Goal: Information Seeking & Learning: Learn about a topic

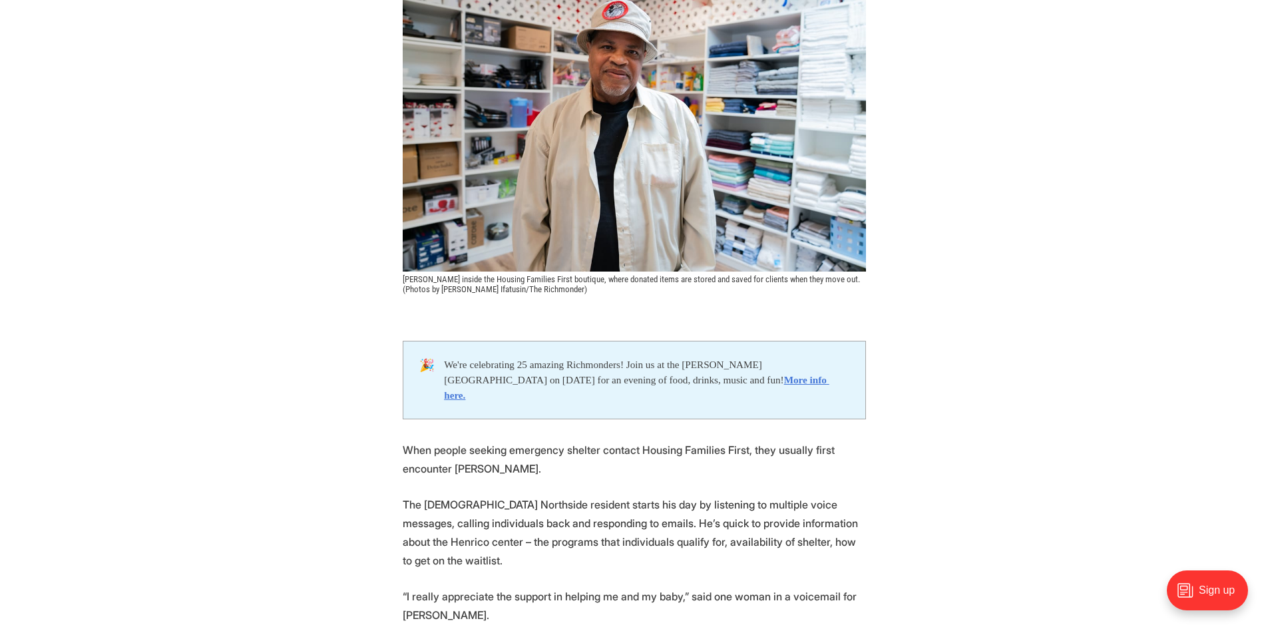
scroll to position [333, 0]
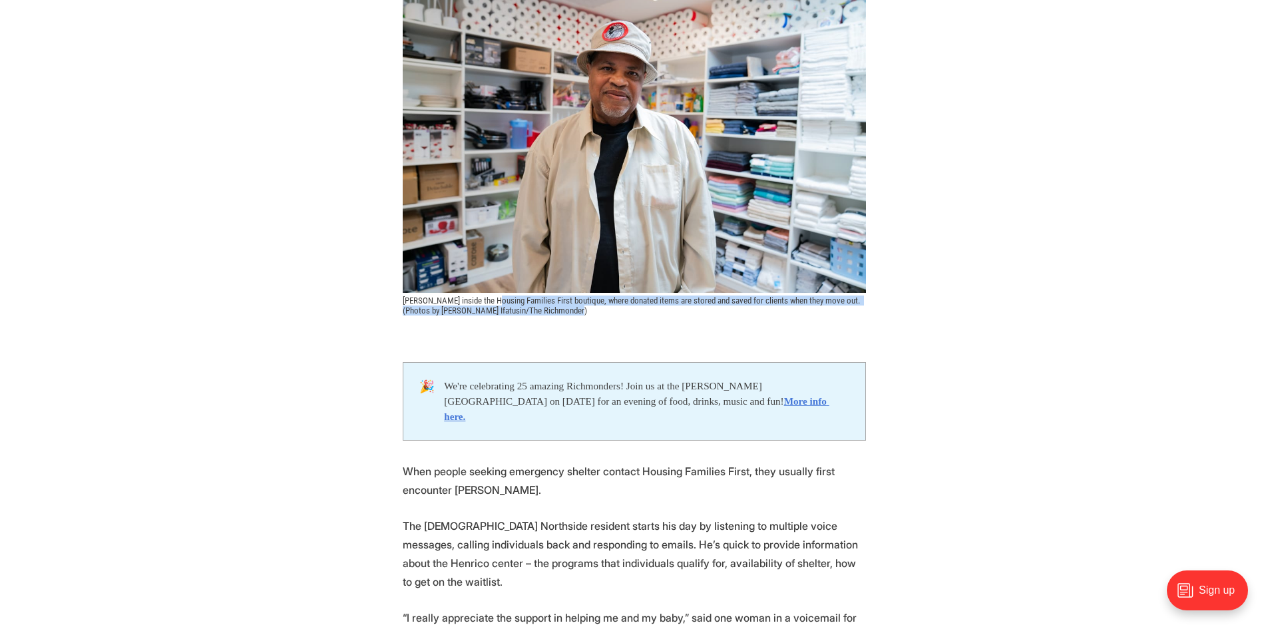
drag, startPoint x: 495, startPoint y: 304, endPoint x: 603, endPoint y: 312, distance: 108.1
click at [603, 312] on figcaption "[PERSON_NAME] inside the Housing Families First boutique, where donated items a…" at bounding box center [634, 306] width 463 height 20
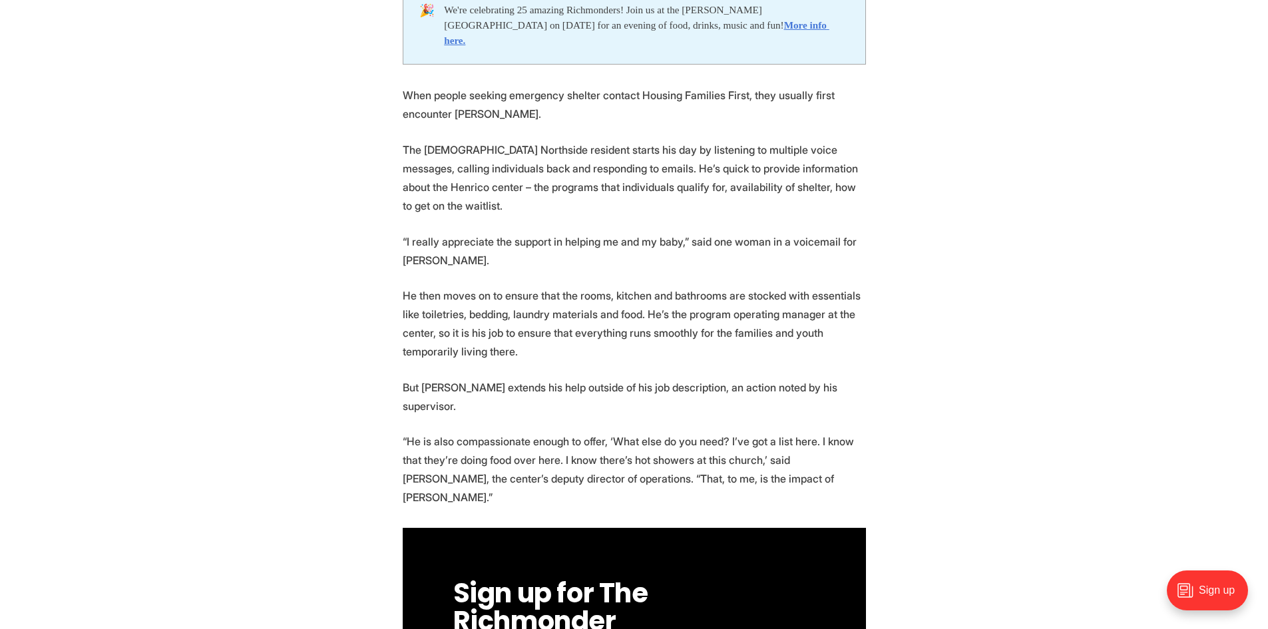
scroll to position [732, 0]
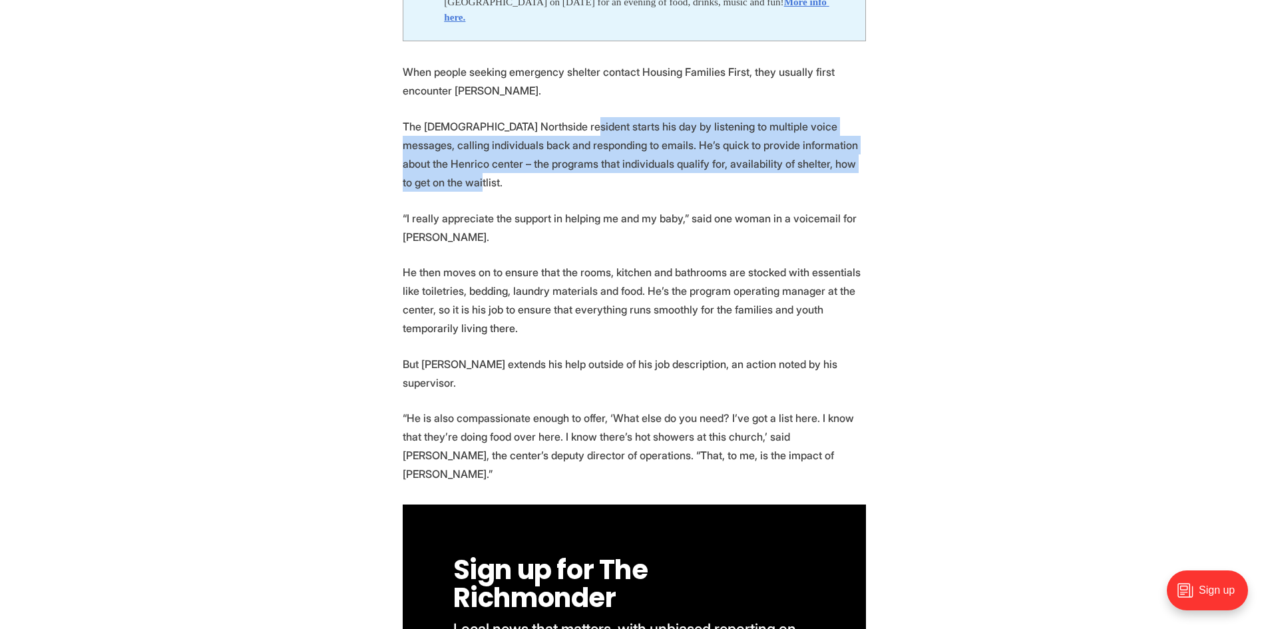
drag, startPoint x: 571, startPoint y: 109, endPoint x: 867, endPoint y: 152, distance: 298.7
drag, startPoint x: 867, startPoint y: 152, endPoint x: 433, endPoint y: 109, distance: 436.1
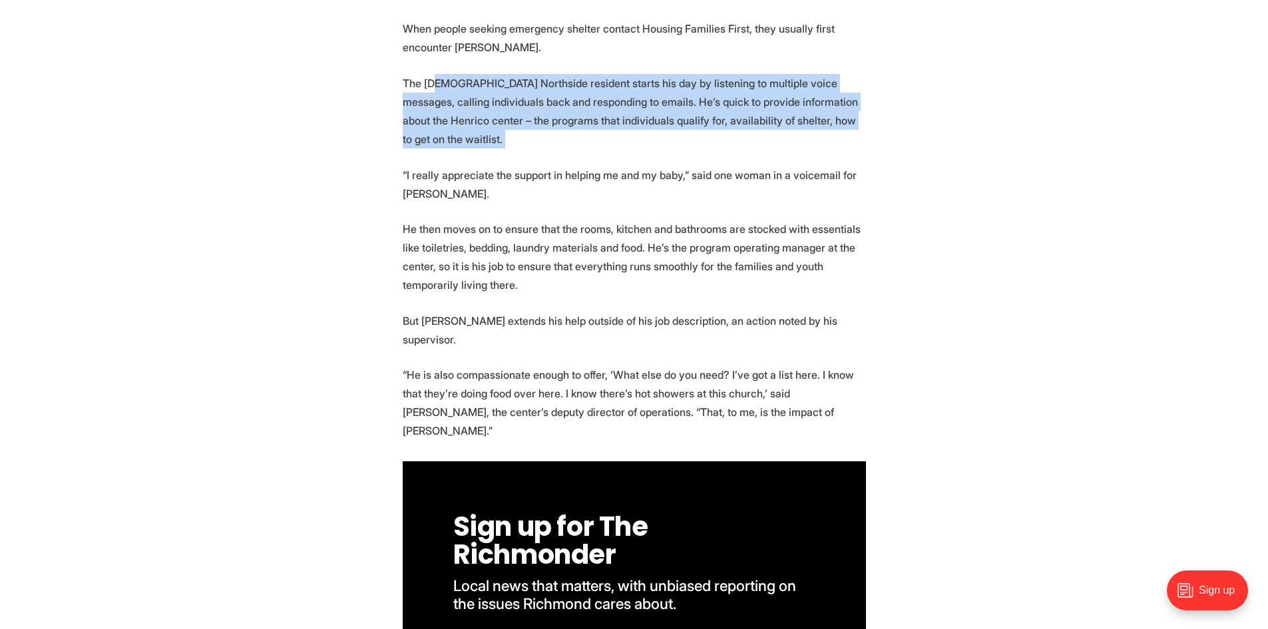
scroll to position [799, 0]
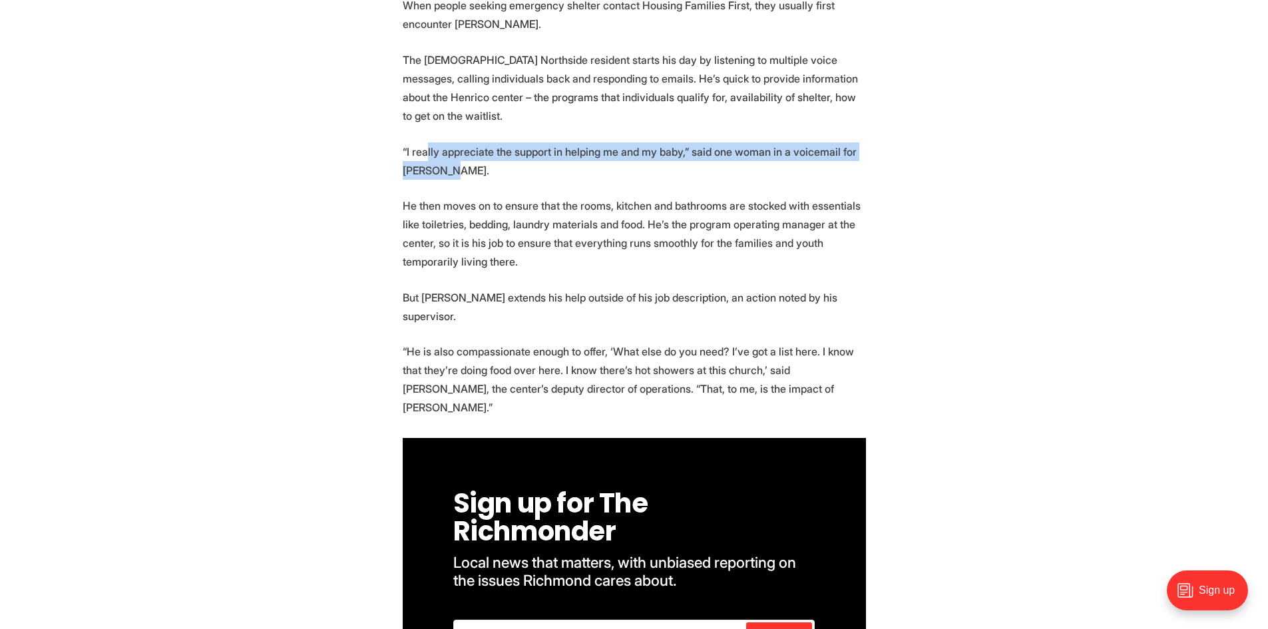
drag, startPoint x: 433, startPoint y: 114, endPoint x: 510, endPoint y: 149, distance: 85.5
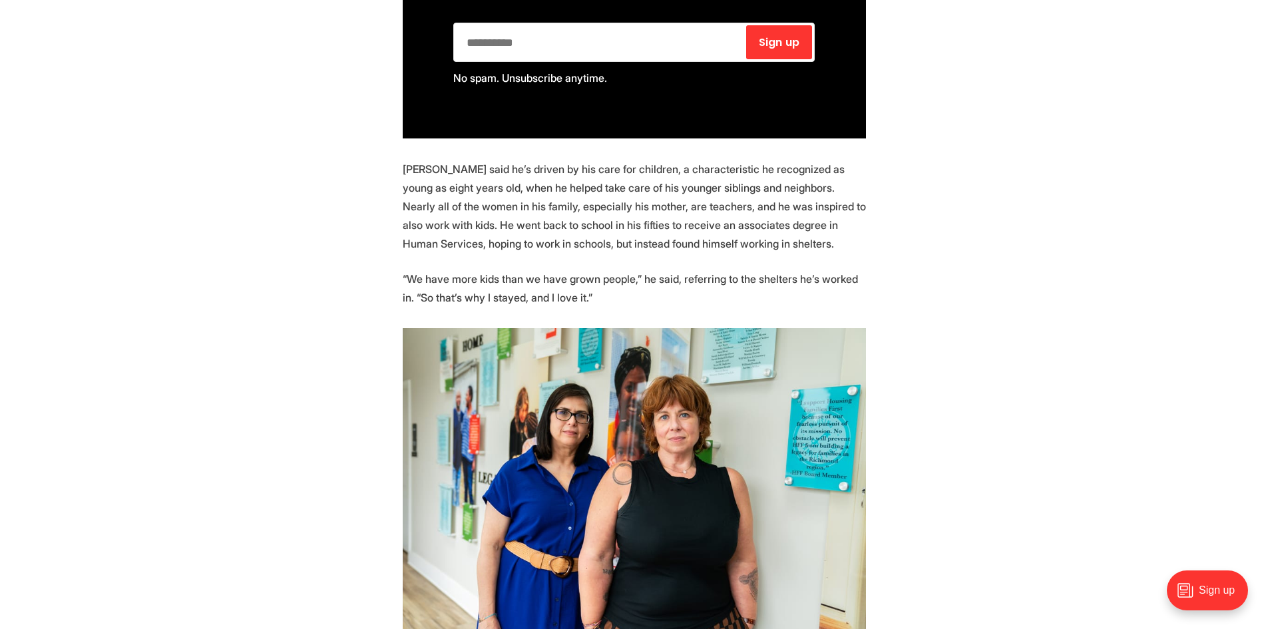
scroll to position [1398, 0]
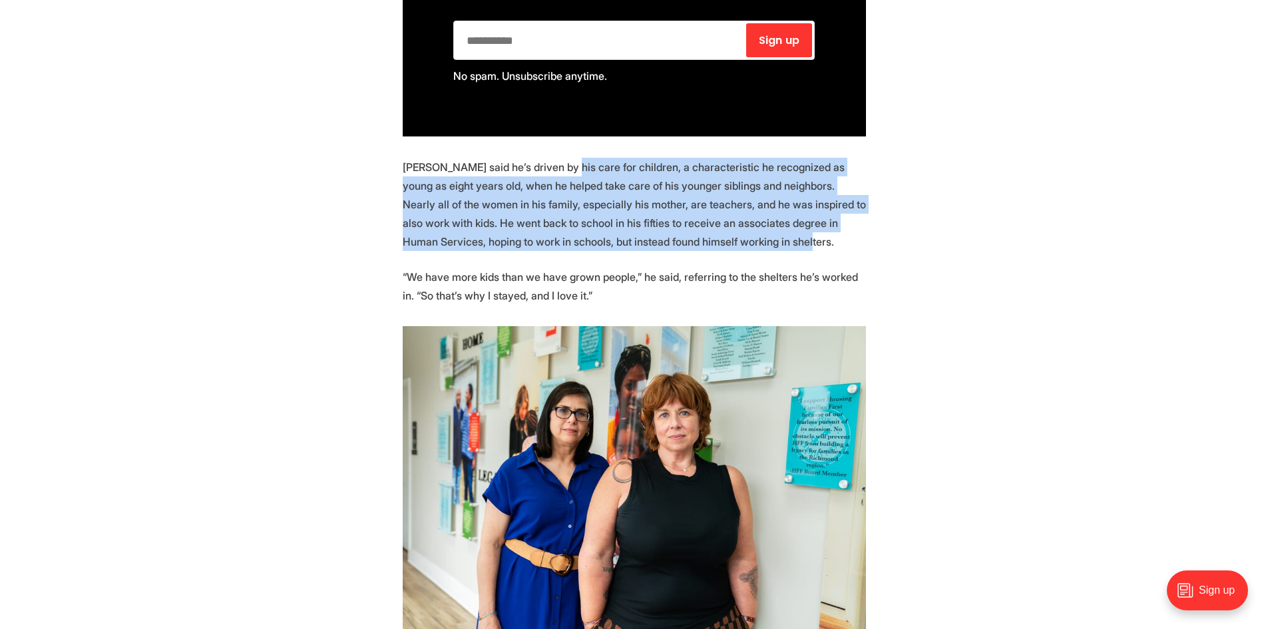
drag, startPoint x: 562, startPoint y: 97, endPoint x: 782, endPoint y: 180, distance: 235.1
click at [782, 180] on p "[PERSON_NAME] said he’s driven by his care for children, a characteristic he re…" at bounding box center [634, 204] width 463 height 93
click at [793, 175] on p "[PERSON_NAME] said he’s driven by his care for children, a characteristic he re…" at bounding box center [634, 204] width 463 height 93
drag, startPoint x: 793, startPoint y: 175, endPoint x: 375, endPoint y: 87, distance: 427.2
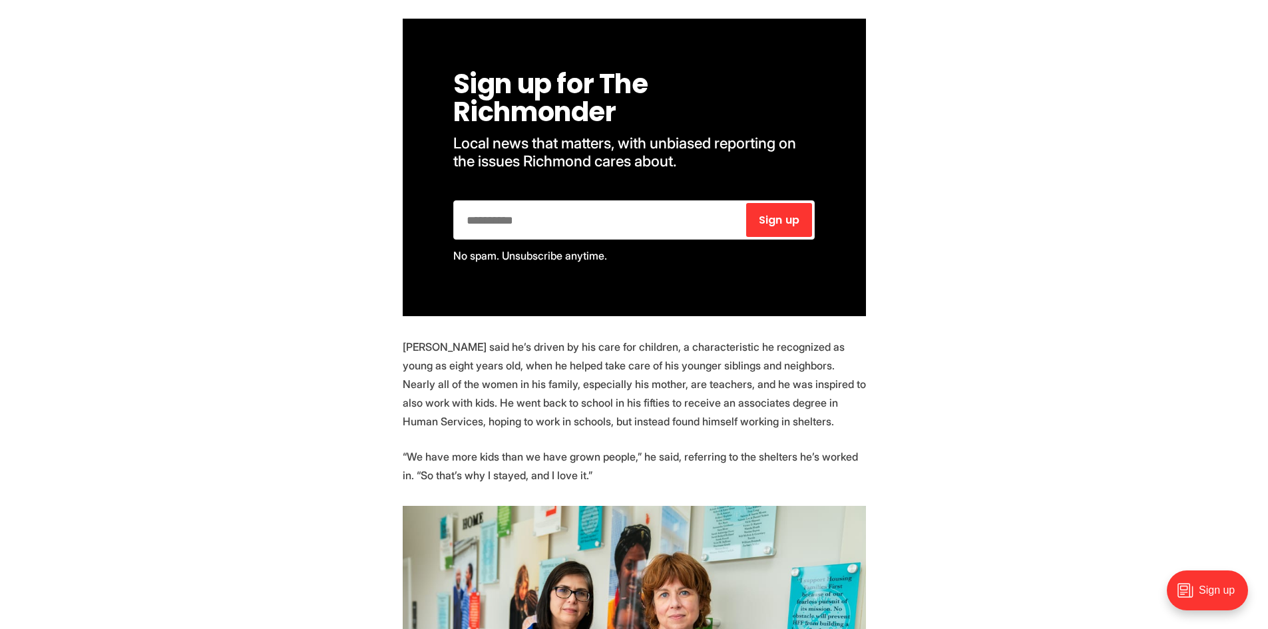
scroll to position [1464, 0]
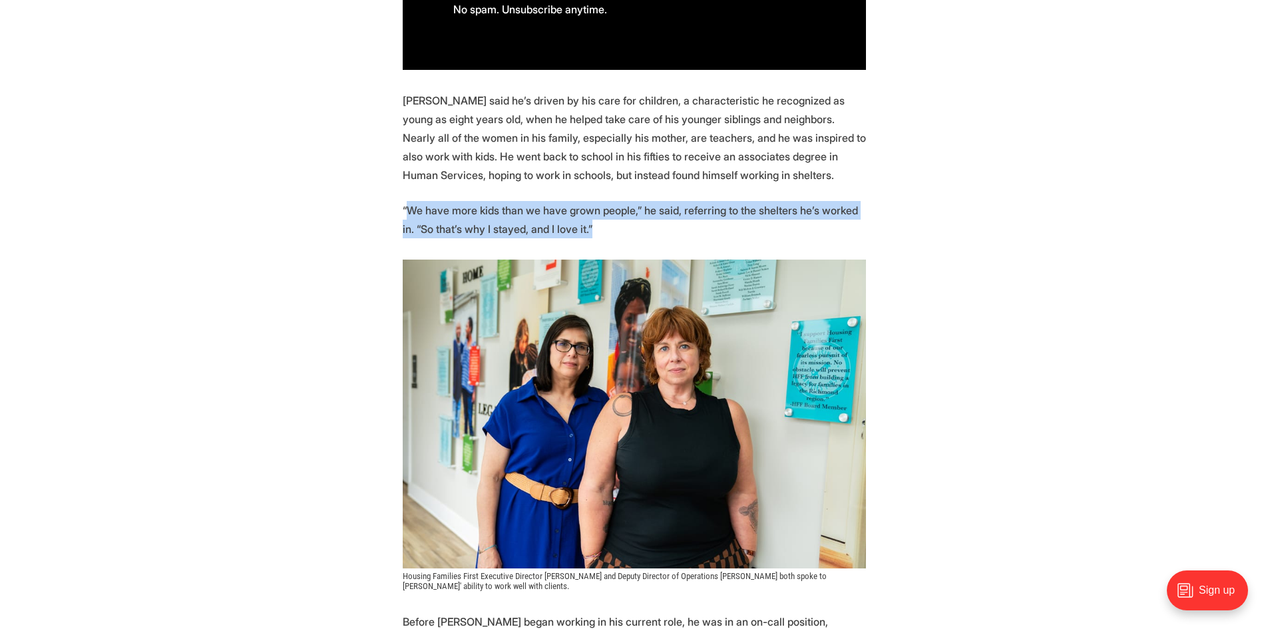
drag, startPoint x: 590, startPoint y: 162, endPoint x: 405, endPoint y: 135, distance: 187.0
click at [405, 201] on p "“We have more kids than we have grown people,” he said, referring to the shelte…" at bounding box center [634, 219] width 463 height 37
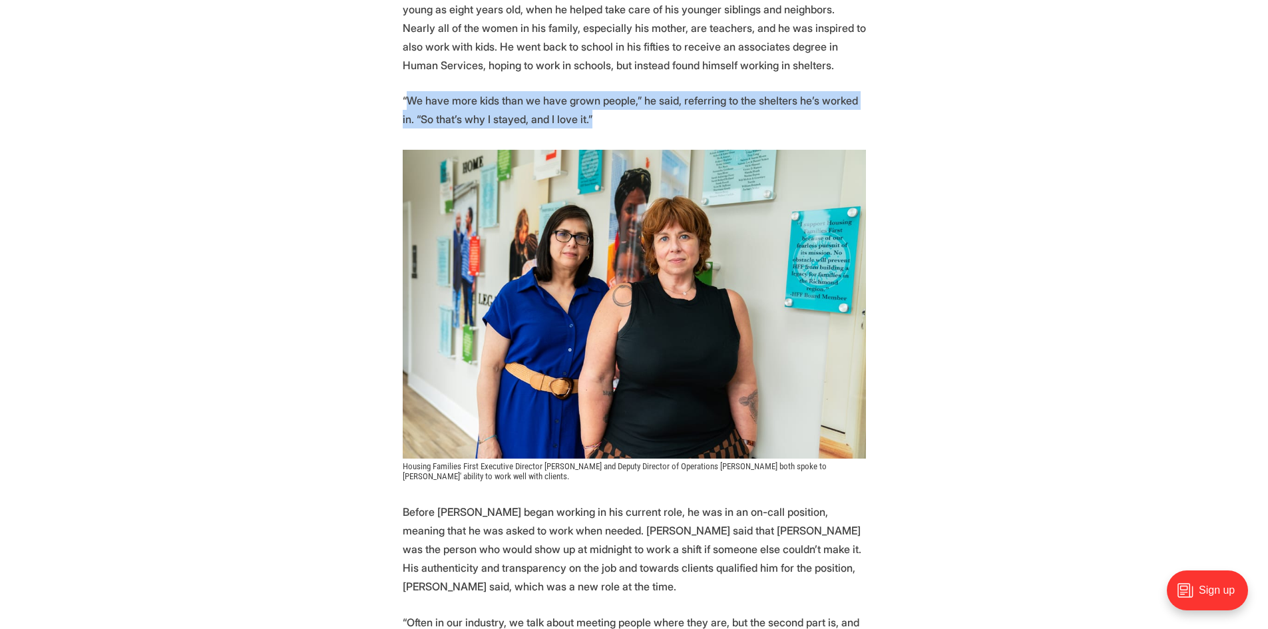
scroll to position [1597, 0]
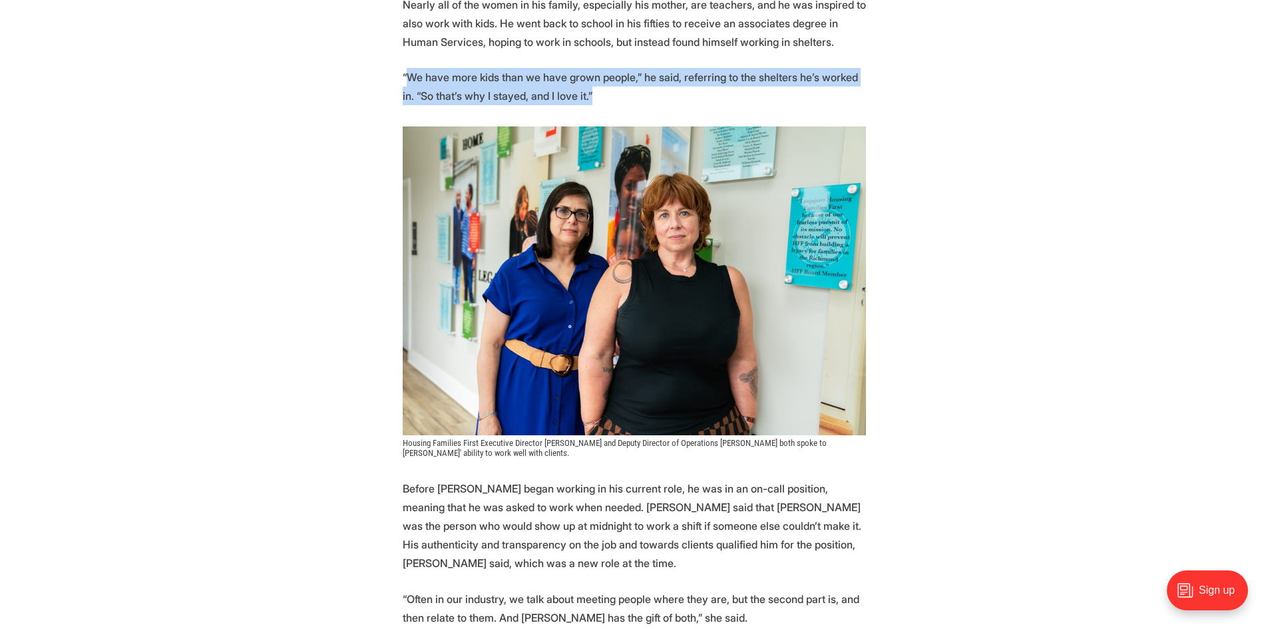
click at [646, 193] on img at bounding box center [634, 280] width 463 height 309
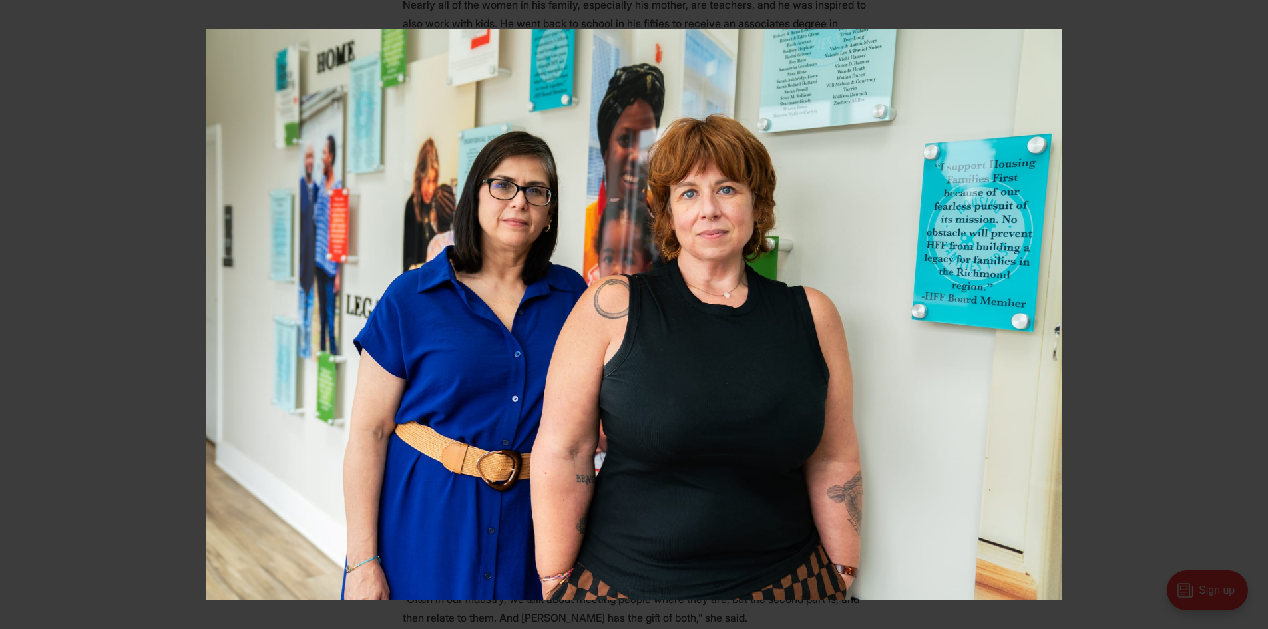
click at [1094, 288] on div at bounding box center [840, 343] width 1268 height 629
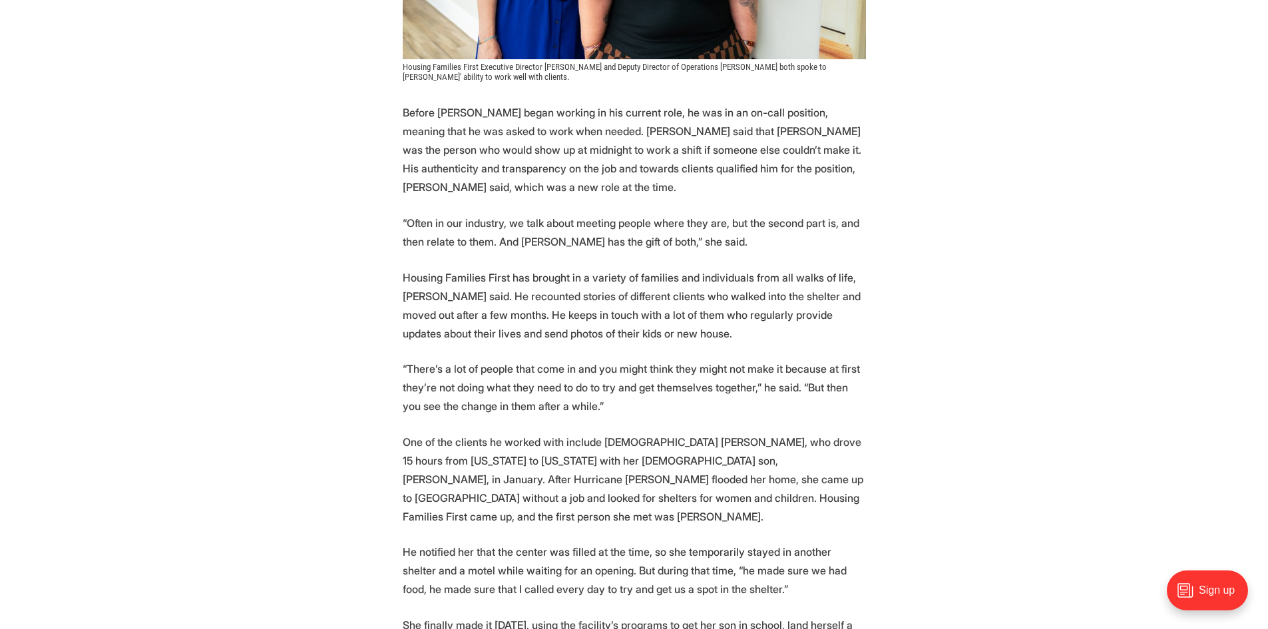
scroll to position [1997, 0]
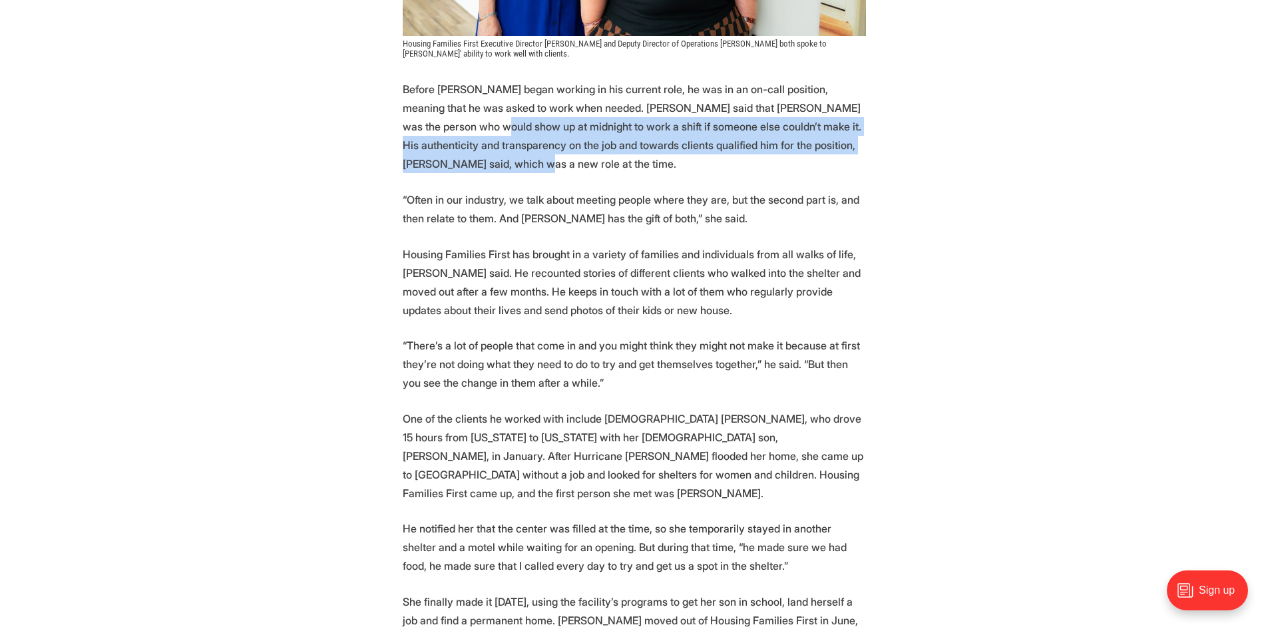
drag, startPoint x: 419, startPoint y: 61, endPoint x: 848, endPoint y: 95, distance: 430.0
click at [848, 95] on p "Before [PERSON_NAME] began working in his current role, he was in an on-call po…" at bounding box center [634, 126] width 463 height 93
drag, startPoint x: 849, startPoint y: 95, endPoint x: 530, endPoint y: 56, distance: 320.5
click at [530, 80] on p "Before [PERSON_NAME] began working in his current role, he was in an on-call po…" at bounding box center [634, 126] width 463 height 93
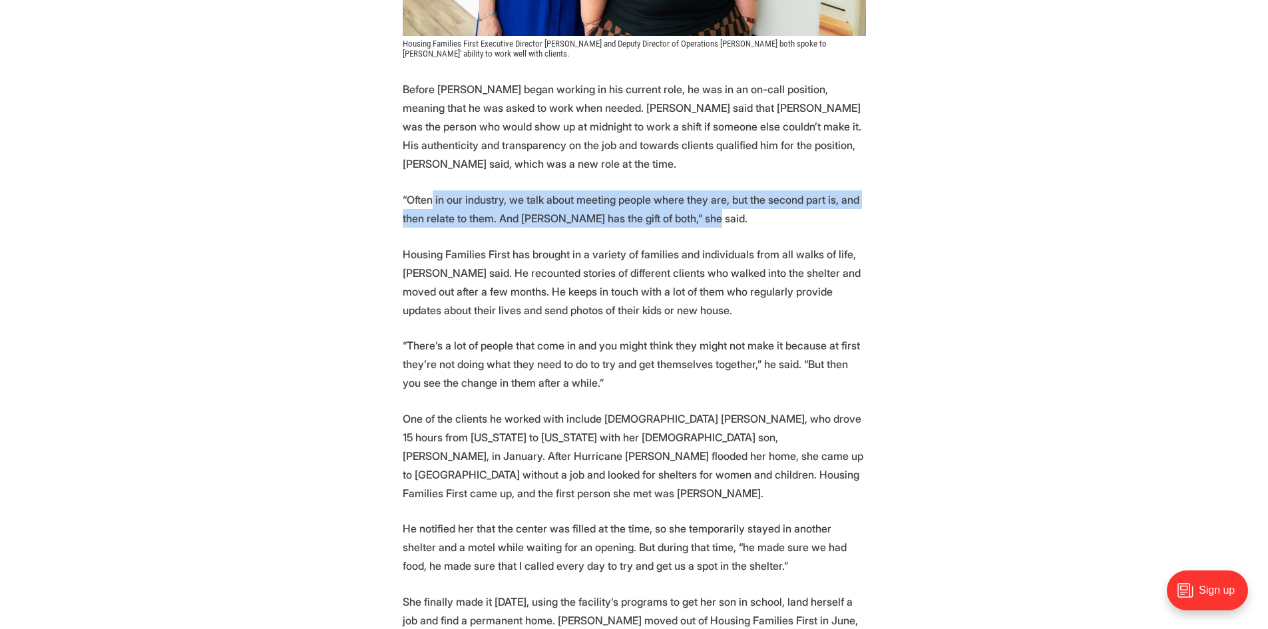
drag, startPoint x: 431, startPoint y: 123, endPoint x: 715, endPoint y: 157, distance: 285.5
click at [715, 190] on p "“Often in our industry, we talk about meeting people where they are, but the se…" at bounding box center [634, 208] width 463 height 37
click at [716, 190] on p "“Often in our industry, we talk about meeting people where they are, but the se…" at bounding box center [634, 208] width 463 height 37
drag, startPoint x: 716, startPoint y: 152, endPoint x: 402, endPoint y: 126, distance: 315.2
click at [403, 190] on p "“Often in our industry, we talk about meeting people where they are, but the se…" at bounding box center [634, 208] width 463 height 37
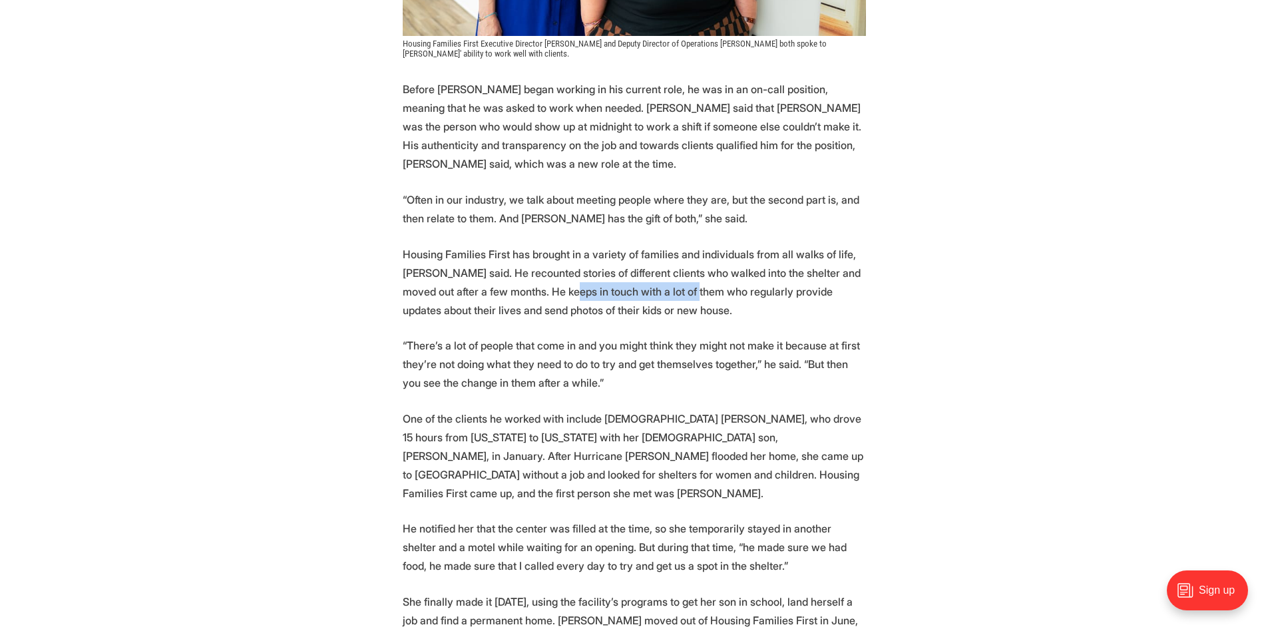
drag, startPoint x: 672, startPoint y: 222, endPoint x: 550, endPoint y: 212, distance: 122.2
click at [551, 245] on p "Housing Families First has brought in a variety of families and individuals fro…" at bounding box center [634, 282] width 463 height 75
click at [560, 245] on p "Housing Families First has brought in a variety of families and individuals fro…" at bounding box center [634, 282] width 463 height 75
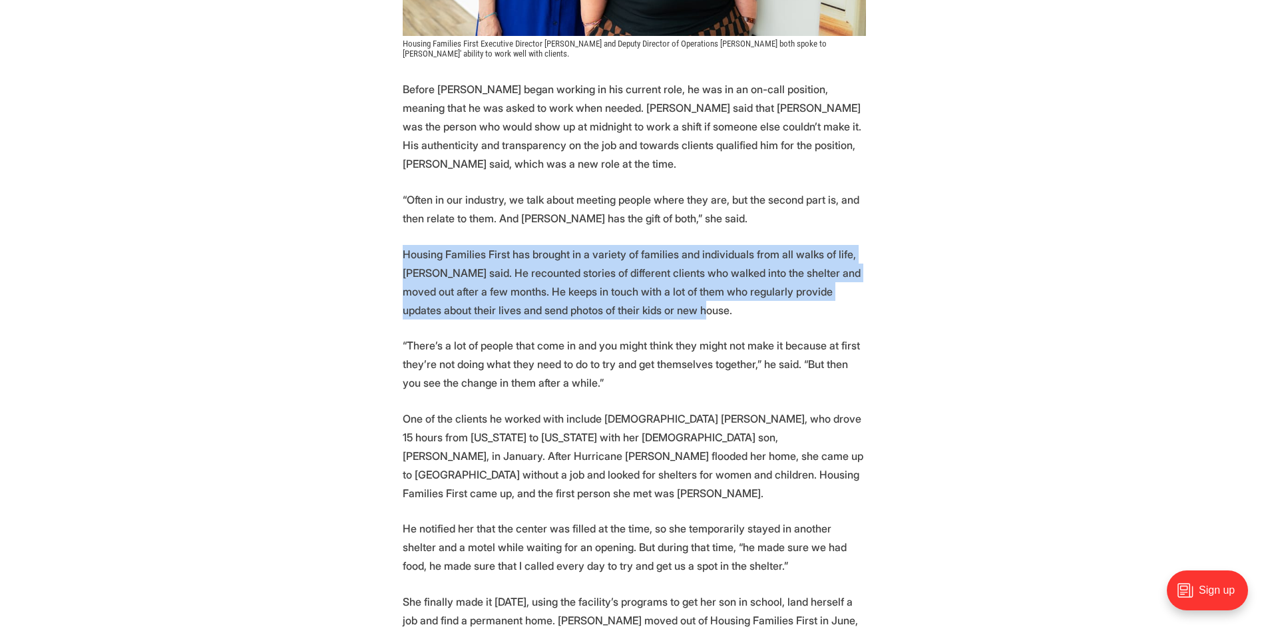
drag, startPoint x: 672, startPoint y: 246, endPoint x: 390, endPoint y: 182, distance: 288.7
click at [390, 182] on section "🎉 We're celebrating 25 amazing Richmonders! Join us at the [PERSON_NAME][GEOGRA…" at bounding box center [634, 157] width 1268 height 2958
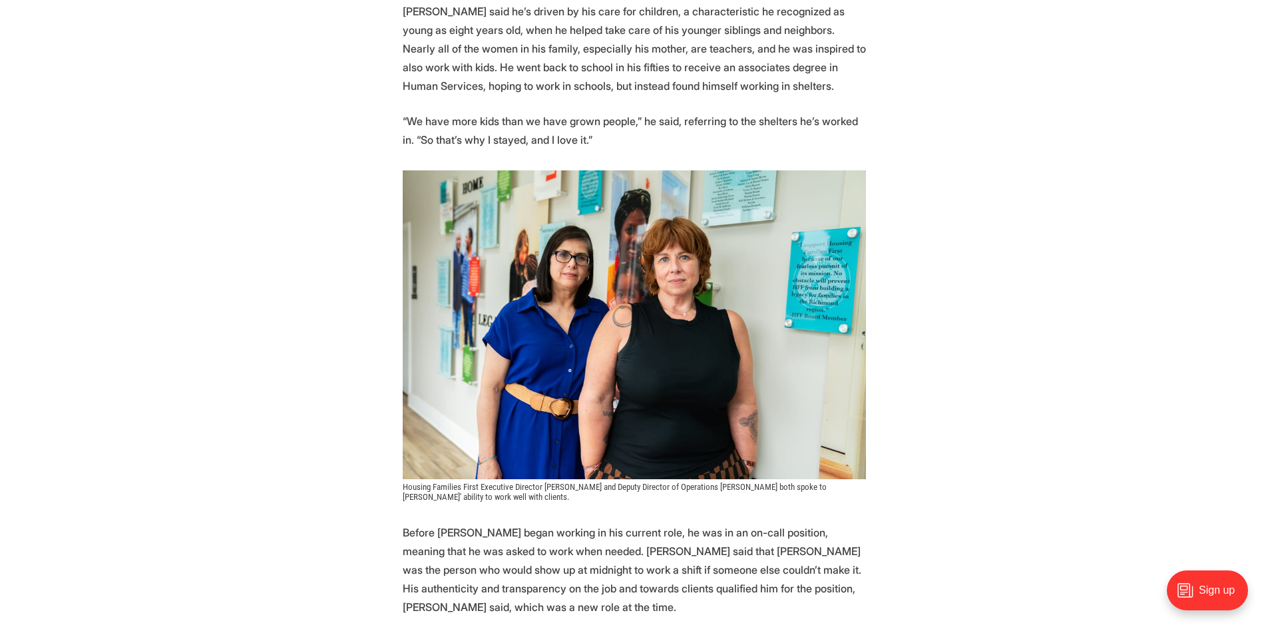
scroll to position [1531, 0]
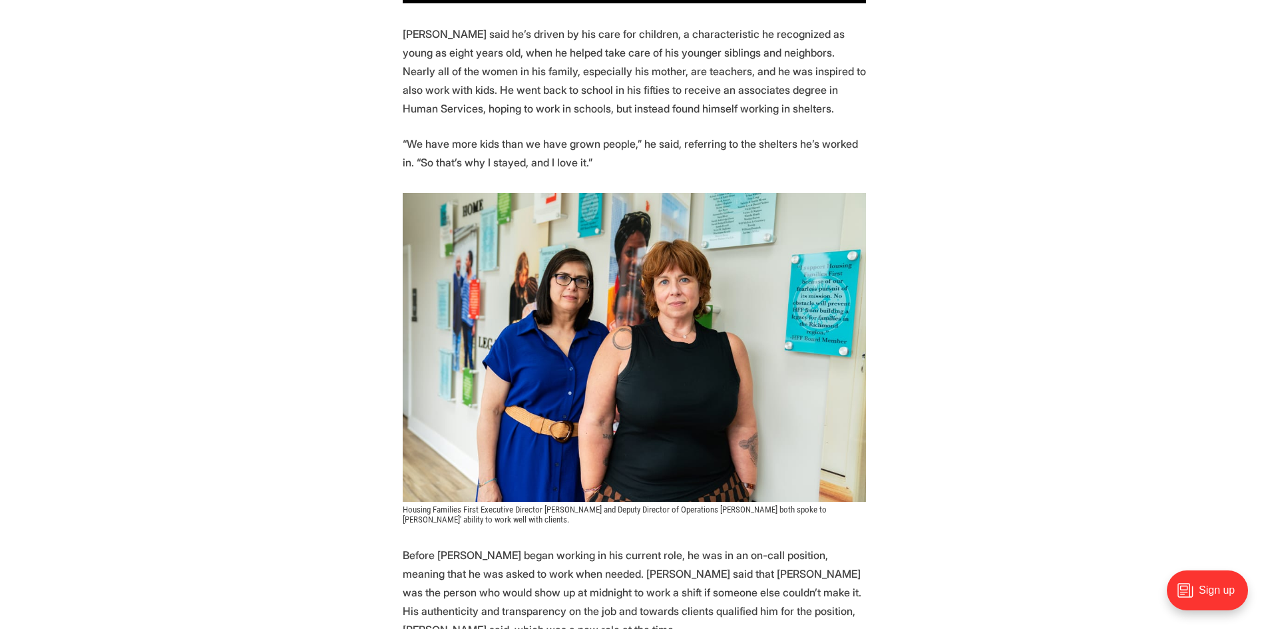
click at [668, 250] on img at bounding box center [634, 347] width 463 height 309
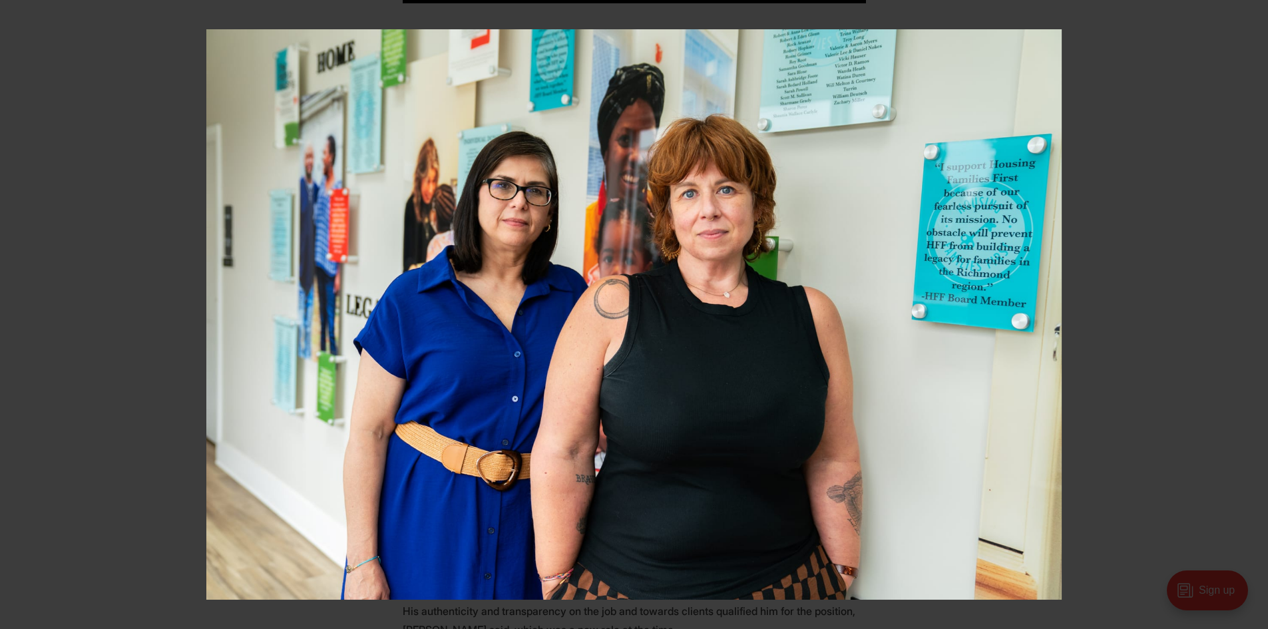
click at [1088, 278] on div at bounding box center [840, 343] width 1268 height 629
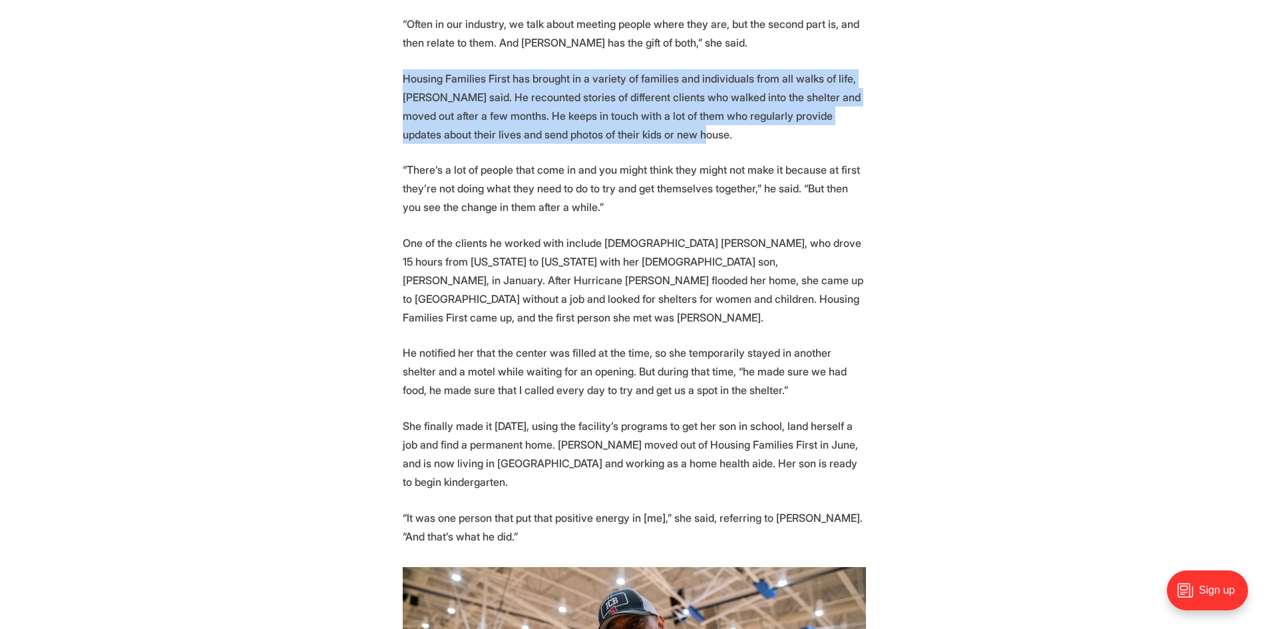
scroll to position [2196, 0]
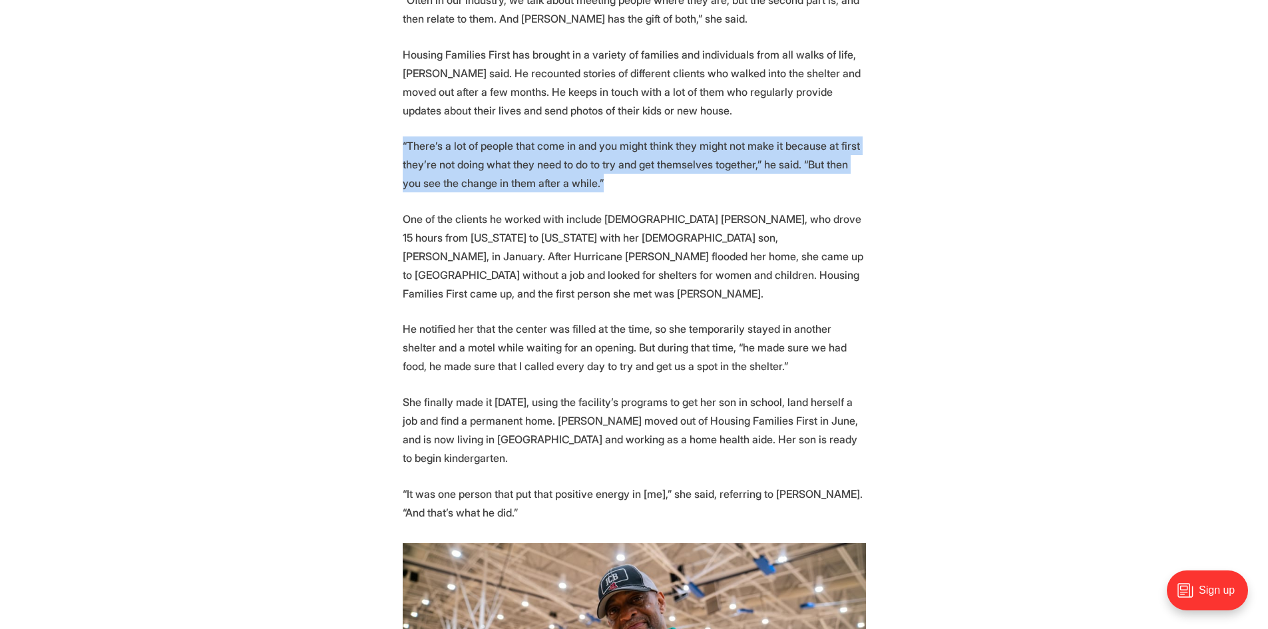
drag, startPoint x: 599, startPoint y: 110, endPoint x: 378, endPoint y: 74, distance: 223.9
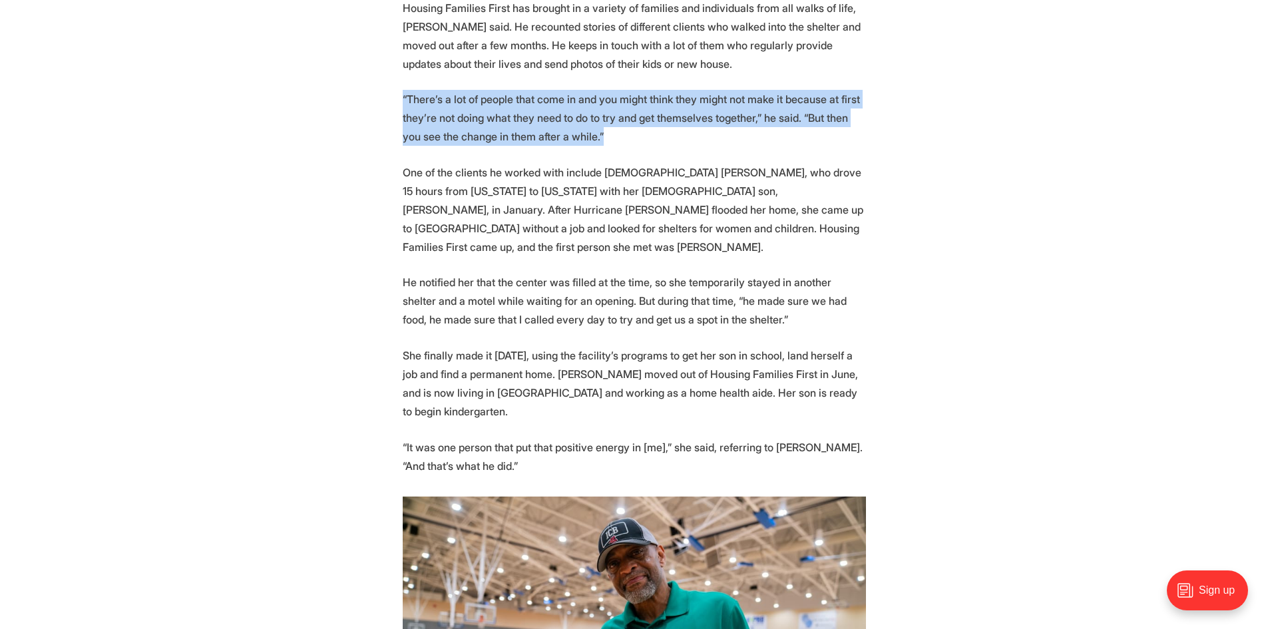
scroll to position [2263, 0]
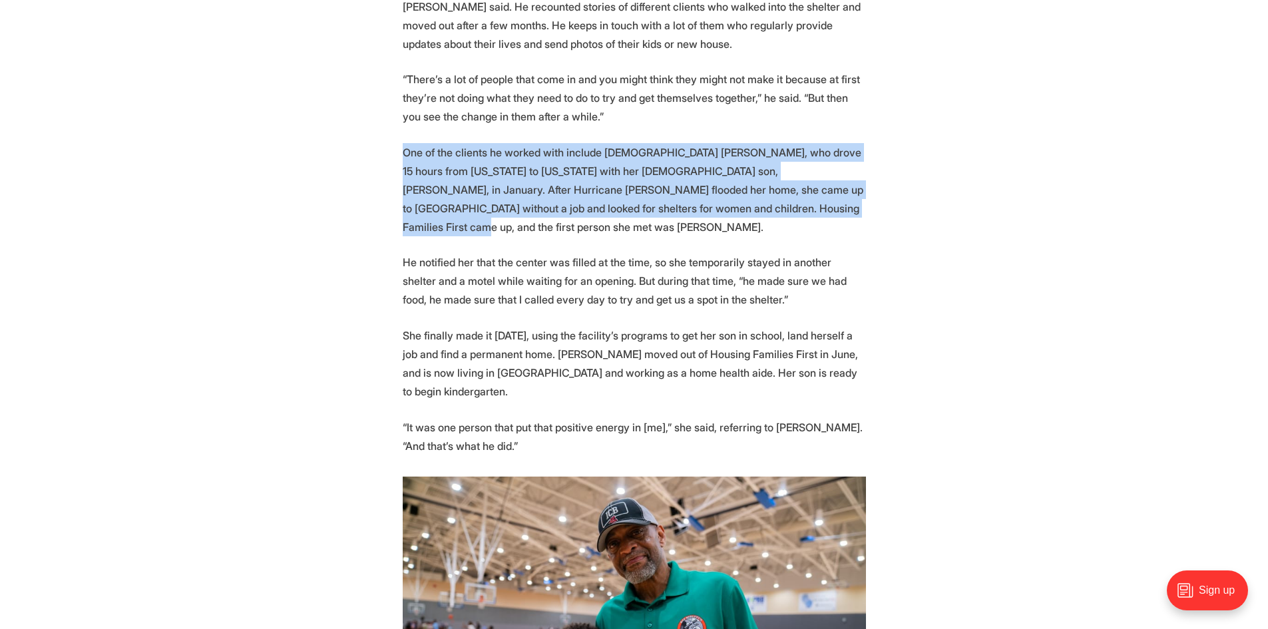
drag, startPoint x: 766, startPoint y: 144, endPoint x: 394, endPoint y: 85, distance: 376.6
drag, startPoint x: 394, startPoint y: 85, endPoint x: 801, endPoint y: 146, distance: 411.1
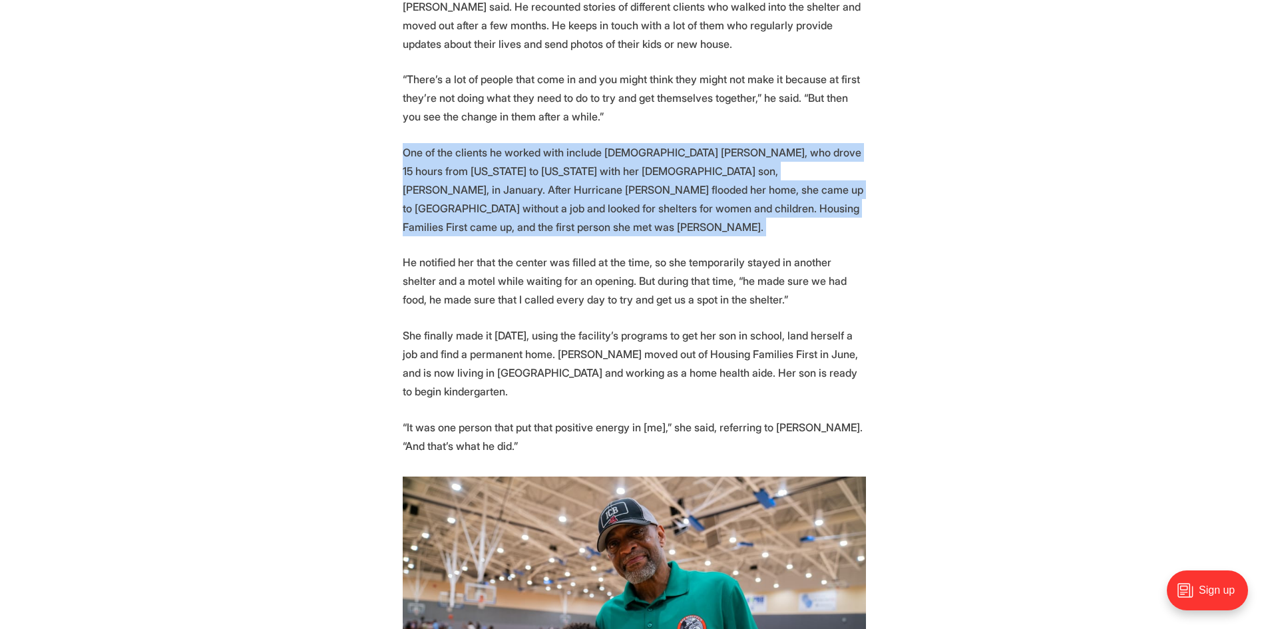
click at [801, 146] on p "One of the clients he worked with include [DEMOGRAPHIC_DATA] [PERSON_NAME], who…" at bounding box center [634, 189] width 463 height 93
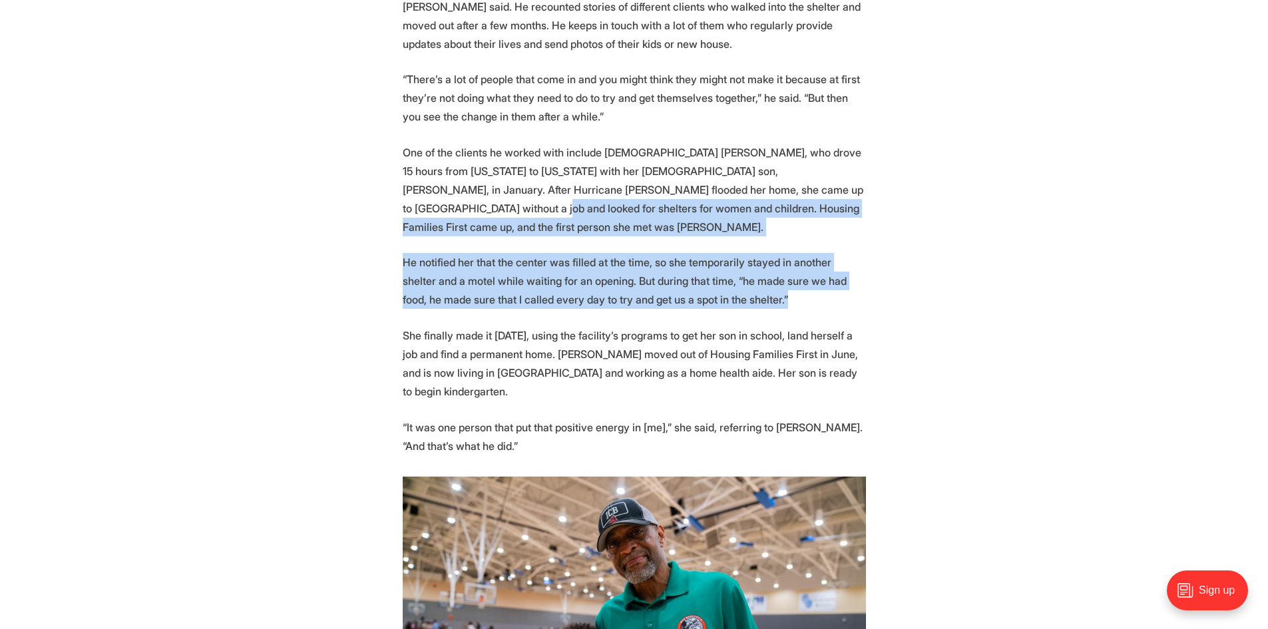
drag, startPoint x: 749, startPoint y: 208, endPoint x: 367, endPoint y: 152, distance: 386.8
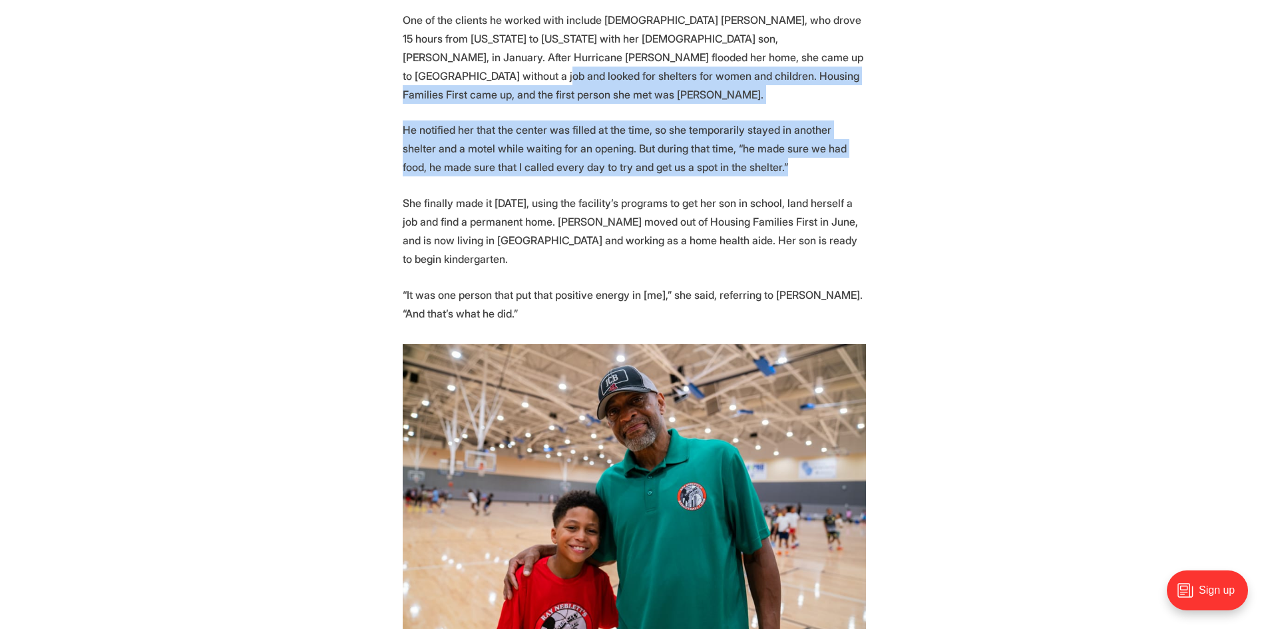
scroll to position [2396, 0]
click at [741, 120] on p "He notified her that the center was filled at the time, so she temporarily stay…" at bounding box center [634, 148] width 463 height 56
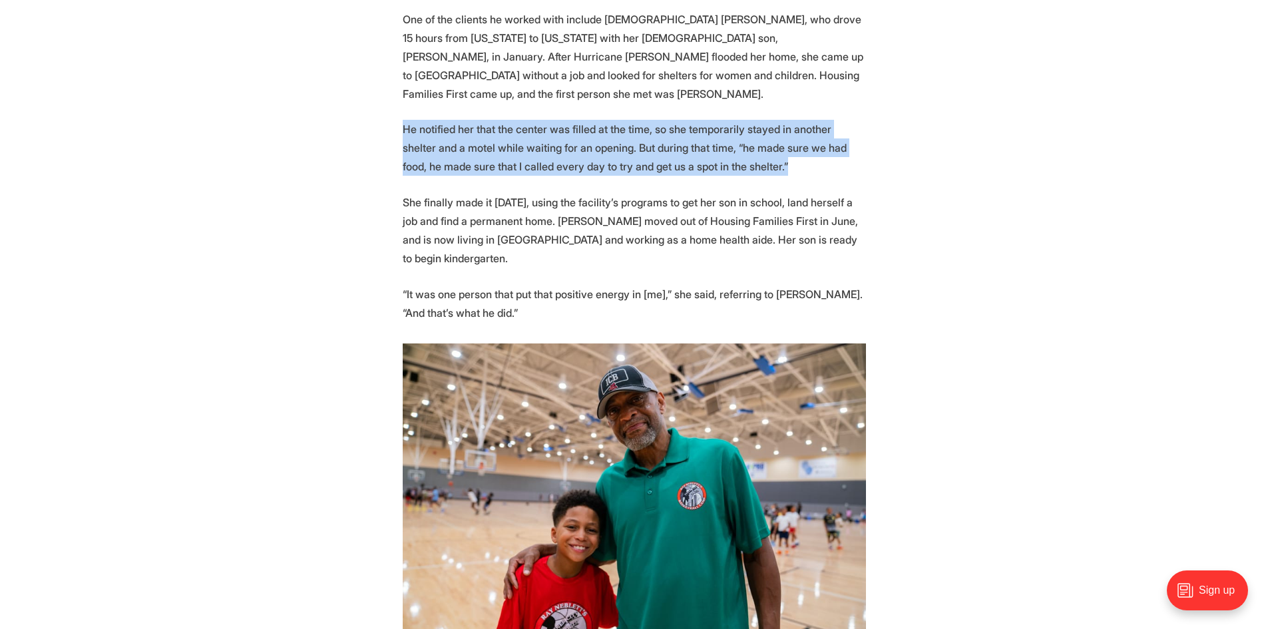
drag, startPoint x: 753, startPoint y: 74, endPoint x: 386, endPoint y: 50, distance: 368.2
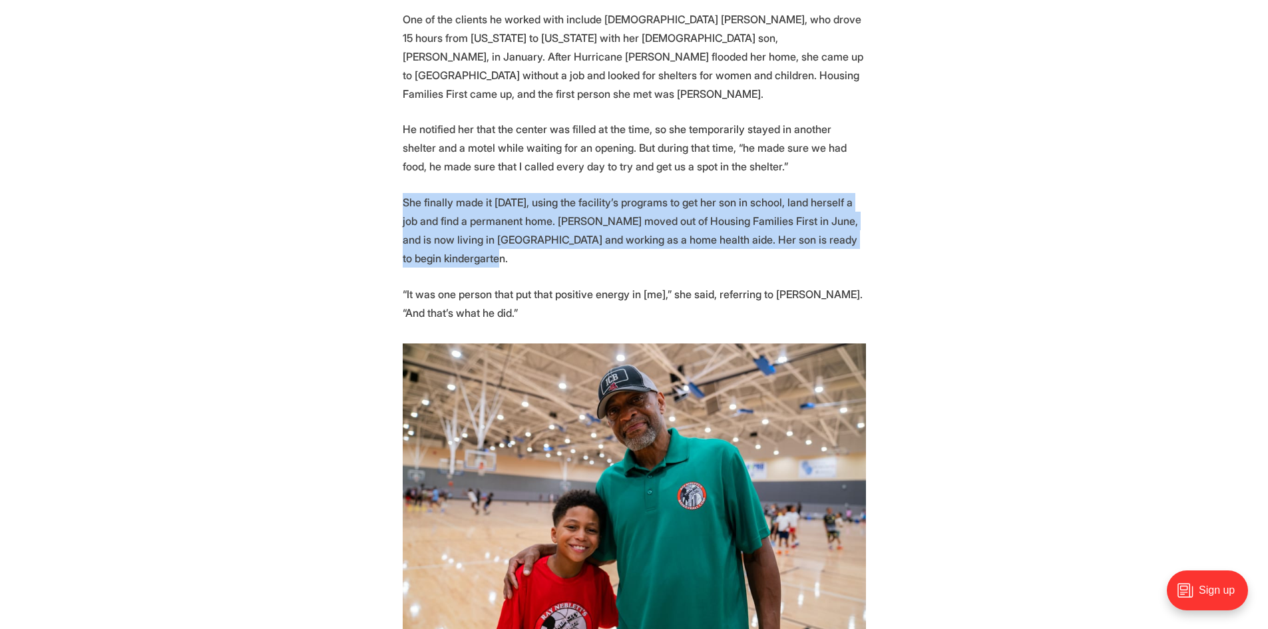
drag, startPoint x: 506, startPoint y: 182, endPoint x: 375, endPoint y: 116, distance: 146.4
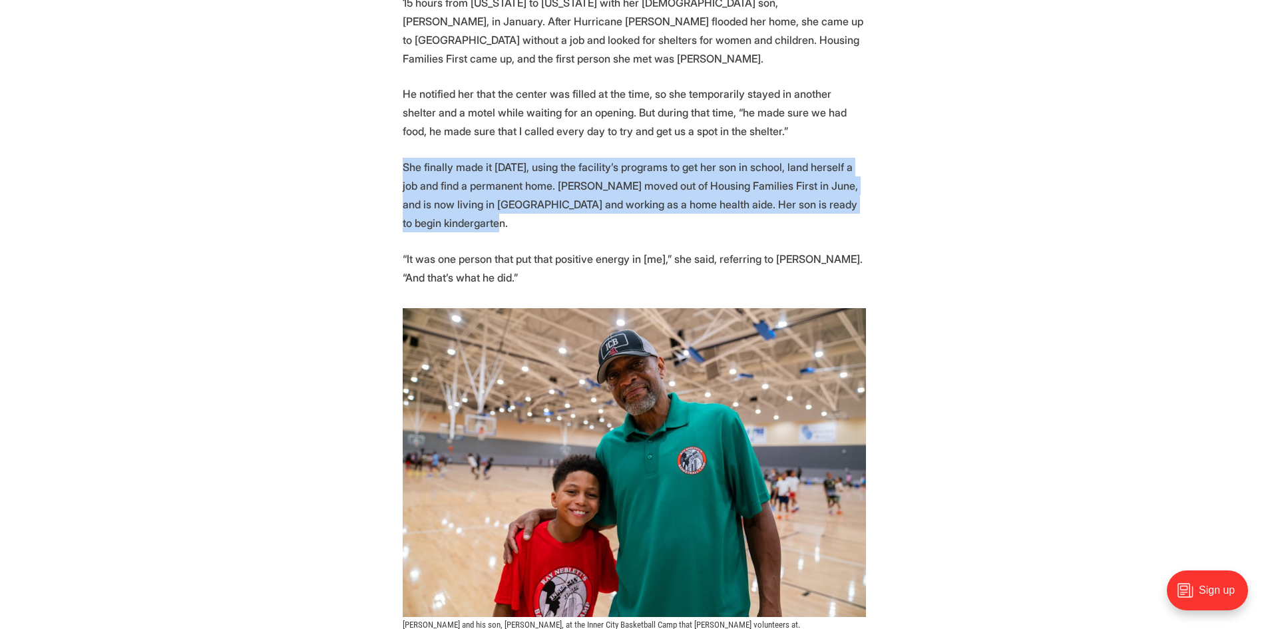
scroll to position [2463, 0]
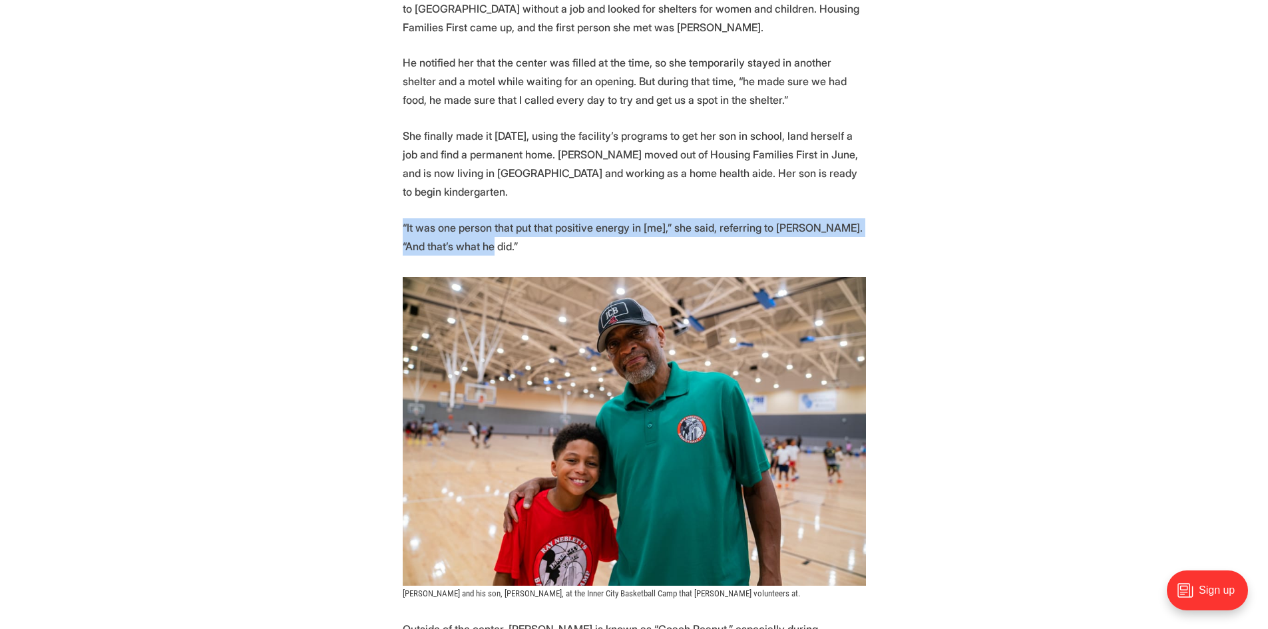
drag, startPoint x: 508, startPoint y: 162, endPoint x: 389, endPoint y: 136, distance: 121.9
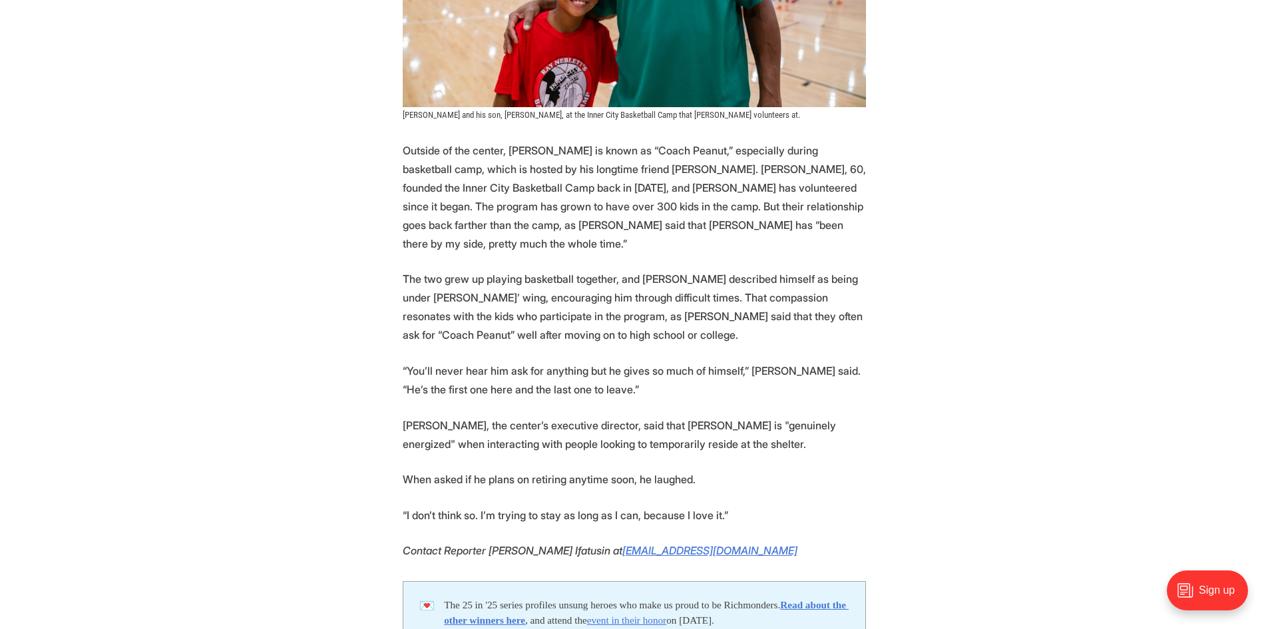
scroll to position [2995, 0]
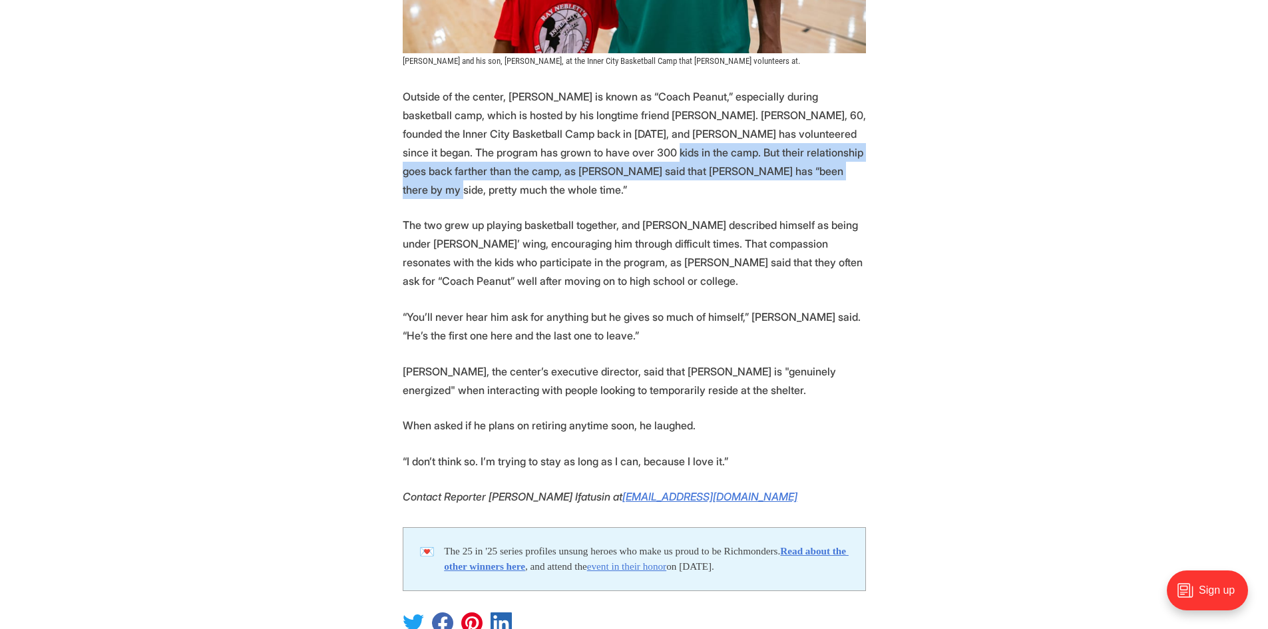
drag, startPoint x: 548, startPoint y: 64, endPoint x: 777, endPoint y: 89, distance: 230.3
click at [777, 89] on p "Outside of the center, [PERSON_NAME] is known as “Coach Peanut,” especially dur…" at bounding box center [634, 143] width 463 height 112
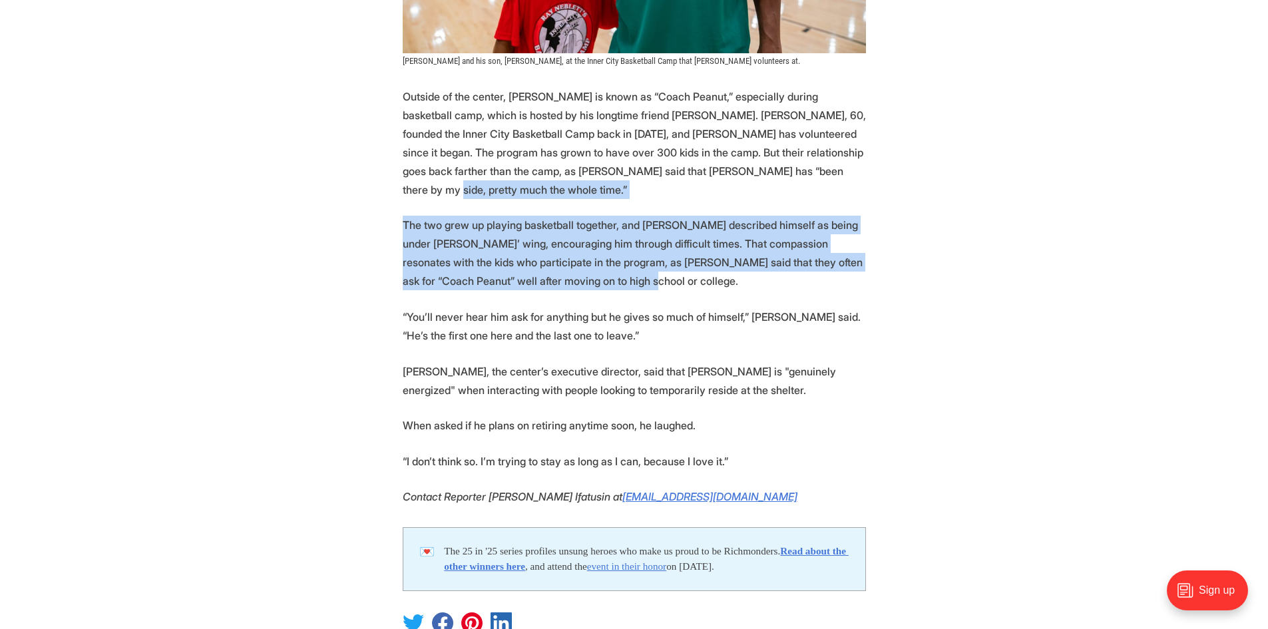
drag, startPoint x: 766, startPoint y: 83, endPoint x: 606, endPoint y: 170, distance: 182.0
click at [606, 216] on p "The two grew up playing basketball together, and [PERSON_NAME] described himsel…" at bounding box center [634, 253] width 463 height 75
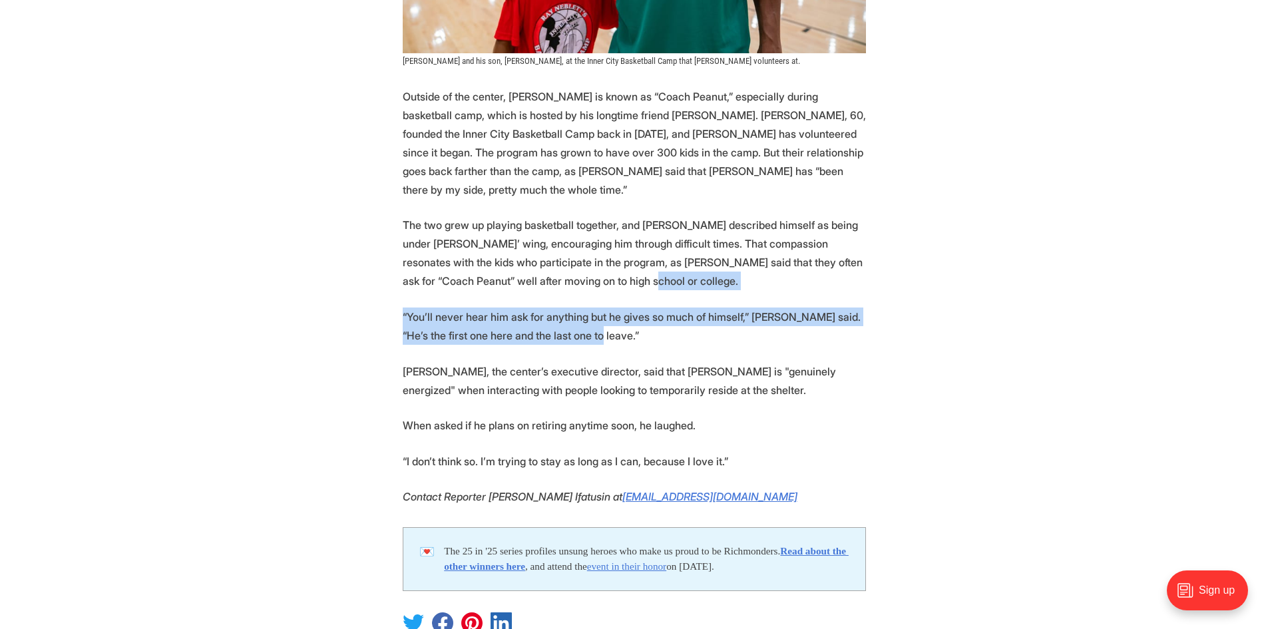
drag, startPoint x: 606, startPoint y: 170, endPoint x: 569, endPoint y: 226, distance: 67.2
click at [569, 307] on p "“You’ll never hear him ask for anything but he gives so much of himself,” [PERS…" at bounding box center [634, 325] width 463 height 37
drag, startPoint x: 587, startPoint y: 230, endPoint x: 343, endPoint y: 197, distance: 245.8
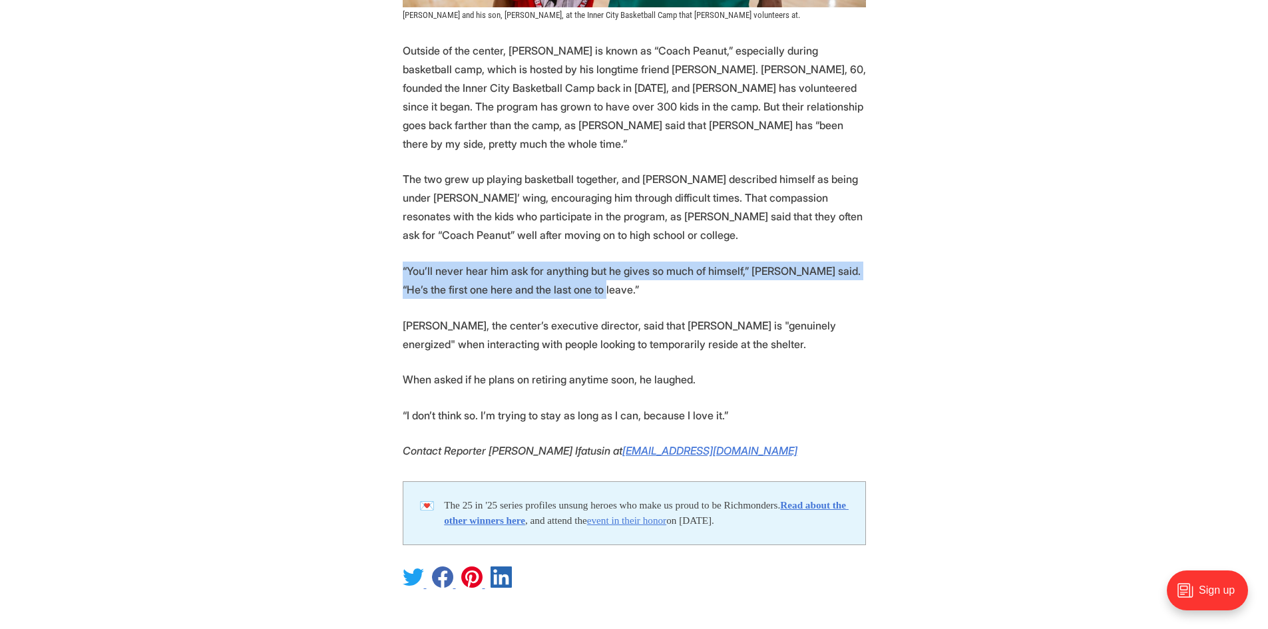
scroll to position [3062, 0]
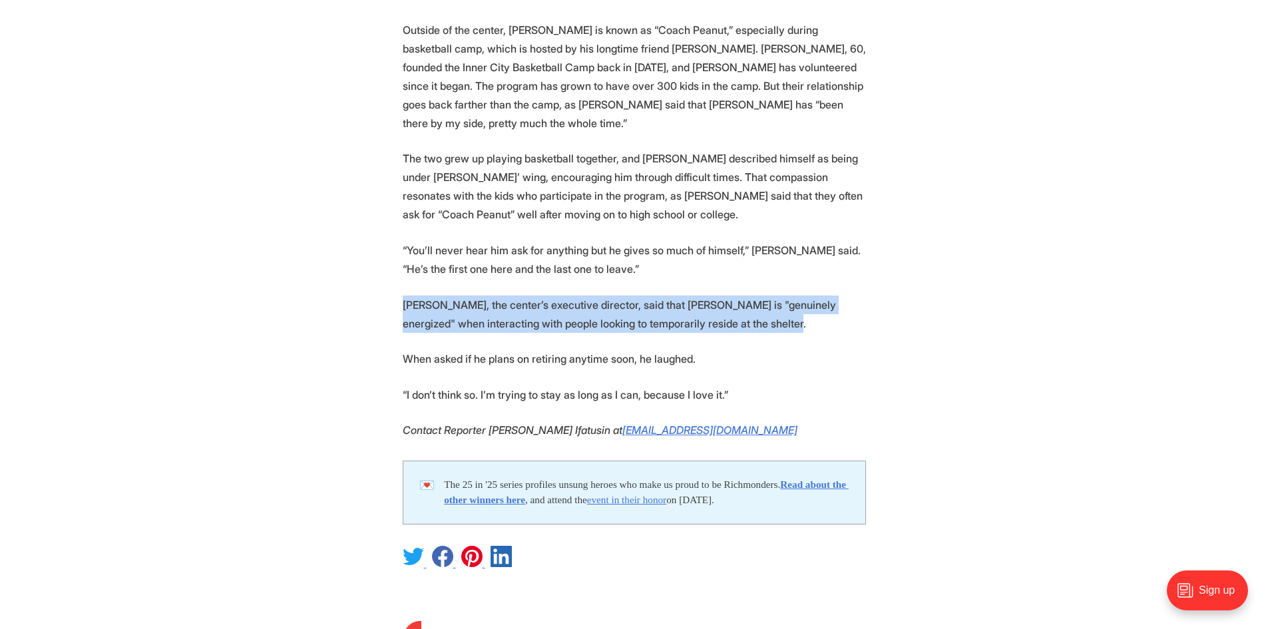
drag, startPoint x: 385, startPoint y: 189, endPoint x: 814, endPoint y: 211, distance: 429.8
click at [814, 296] on p "[PERSON_NAME], the center’s executive director, said that [PERSON_NAME] is "gen…" at bounding box center [634, 314] width 463 height 37
drag, startPoint x: 814, startPoint y: 211, endPoint x: 363, endPoint y: 188, distance: 451.1
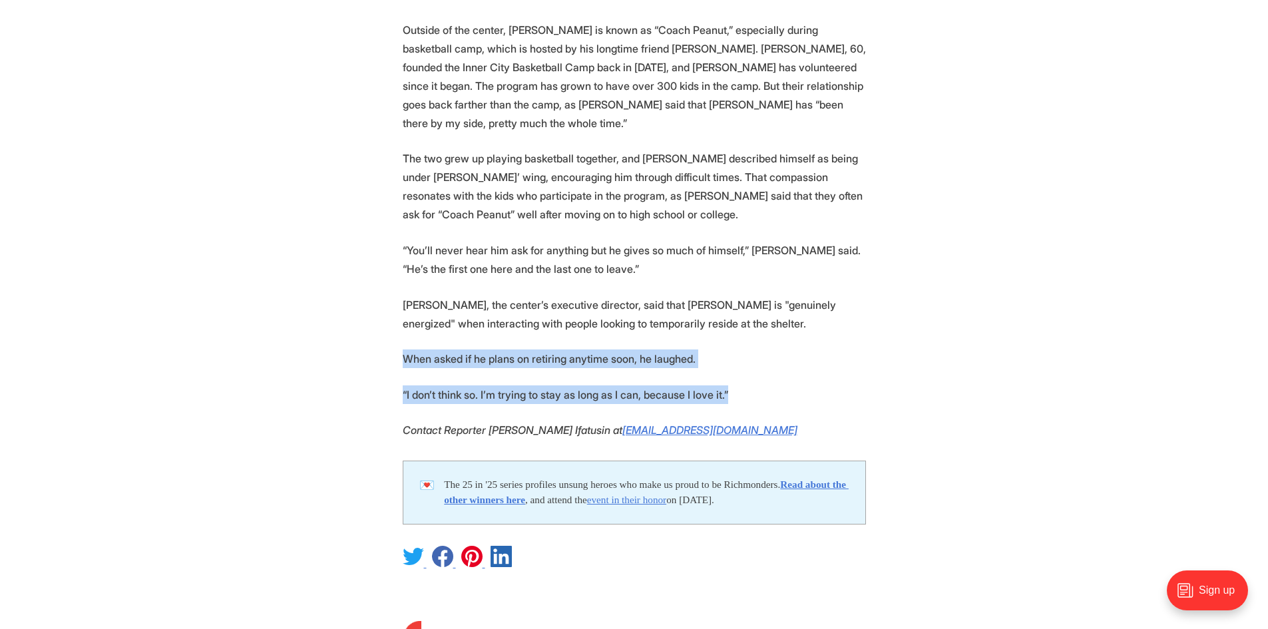
drag, startPoint x: 725, startPoint y: 296, endPoint x: 381, endPoint y: 242, distance: 348.8
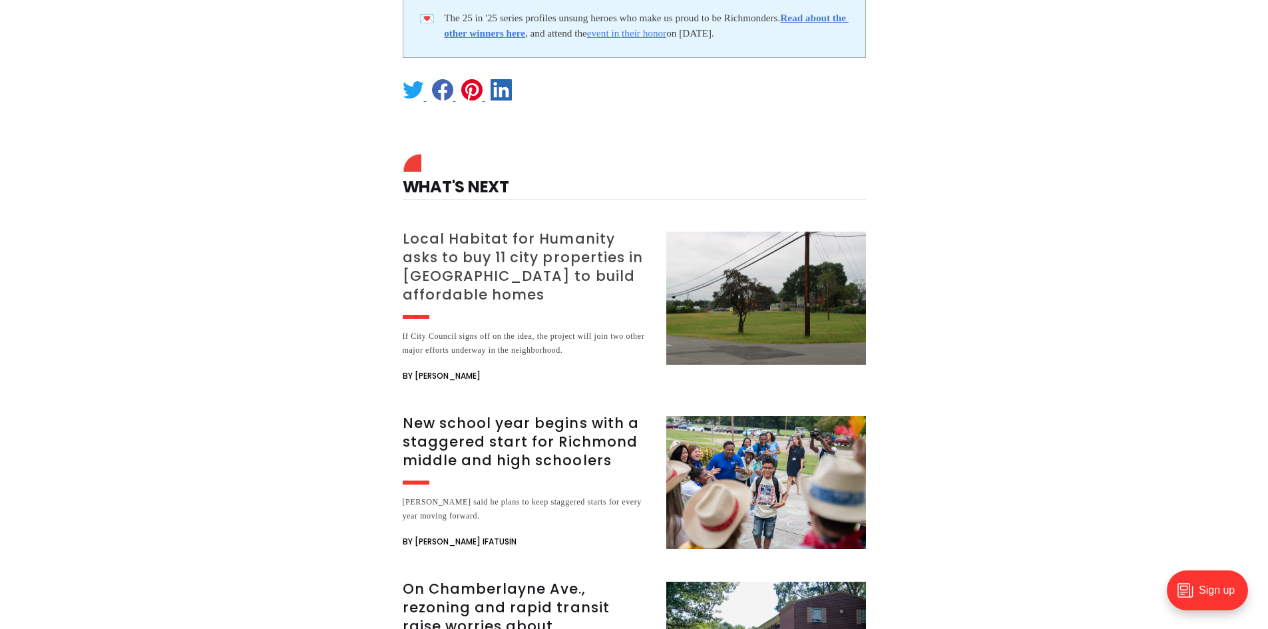
scroll to position [3527, 0]
